Goal: Find specific page/section: Find specific page/section

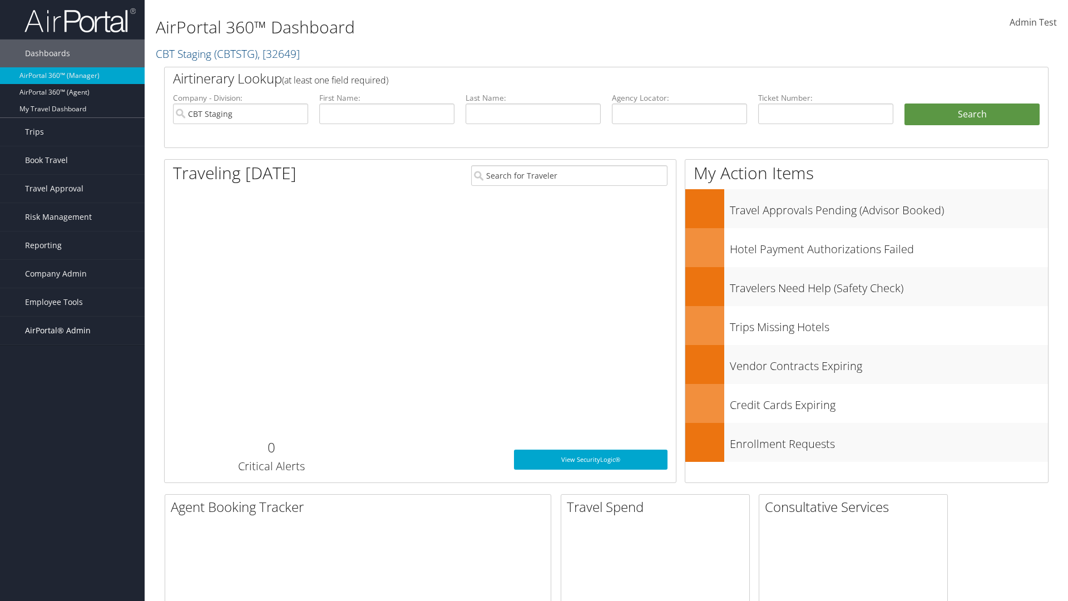
click at [72, 330] on span "AirPortal® Admin" at bounding box center [58, 330] width 66 height 28
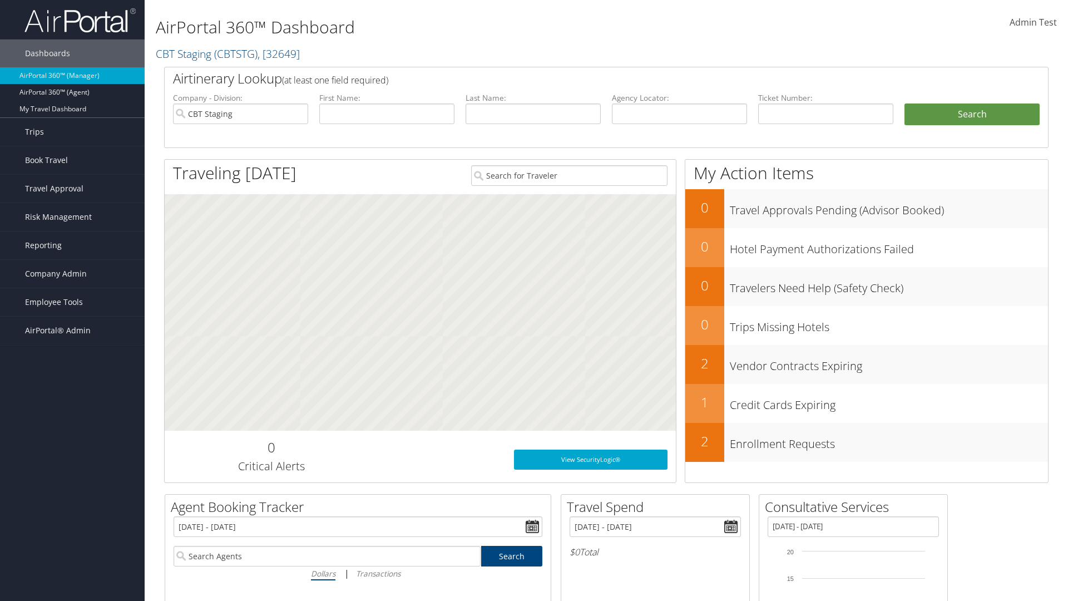
click at [72, 369] on link "Vendor Profiles" at bounding box center [72, 369] width 145 height 17
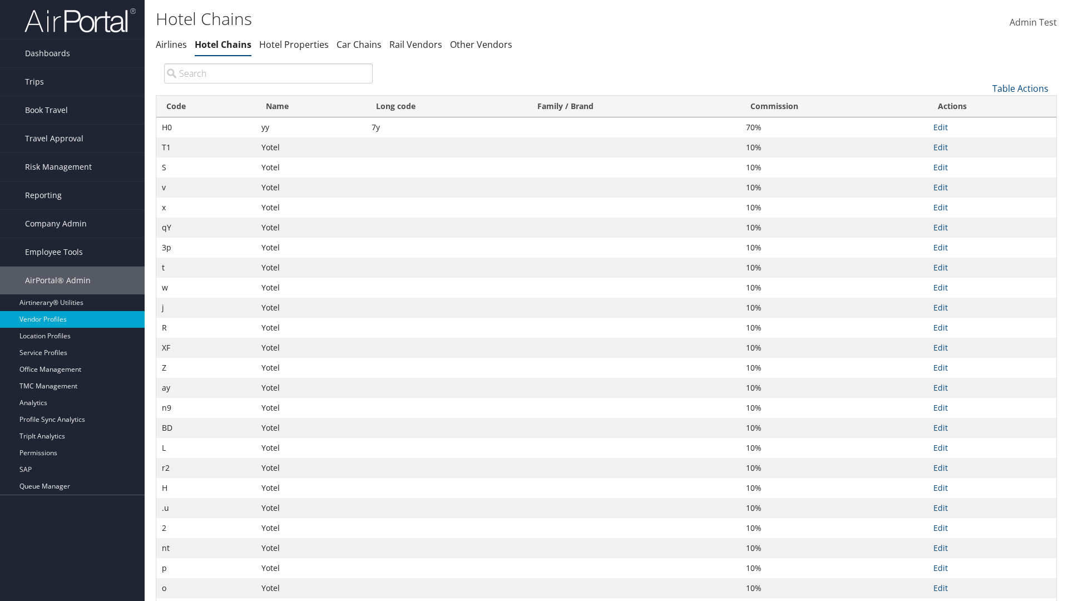
type input "yy"
